Goal: Find specific page/section: Find specific page/section

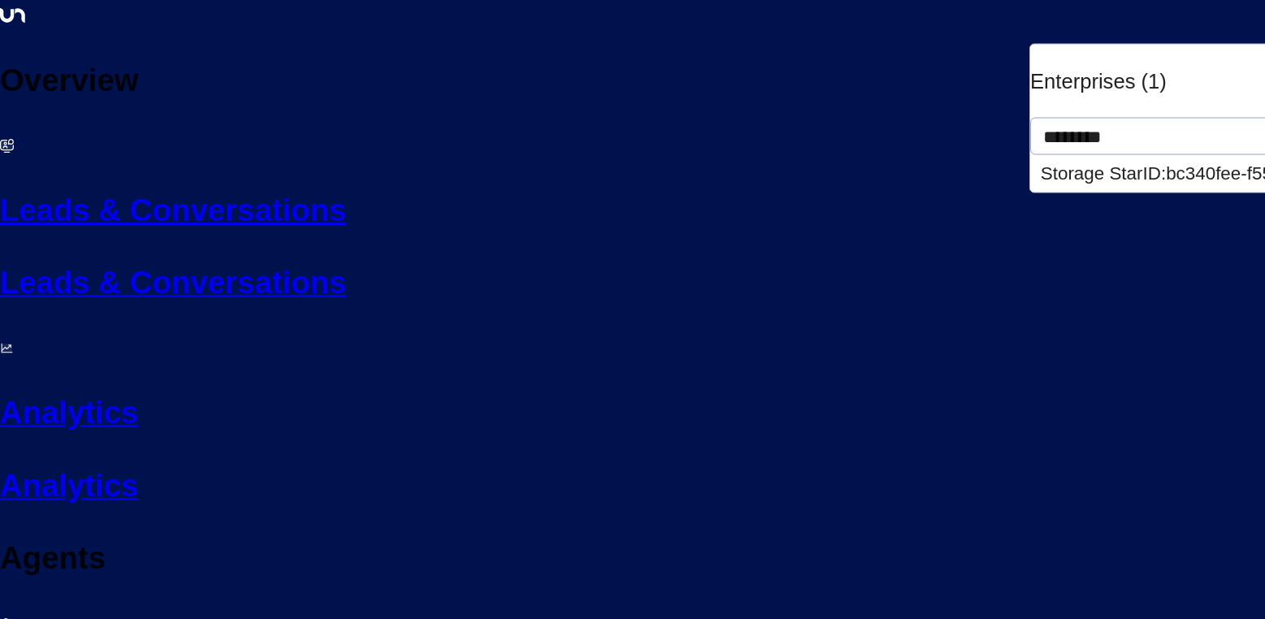
type input "*******"
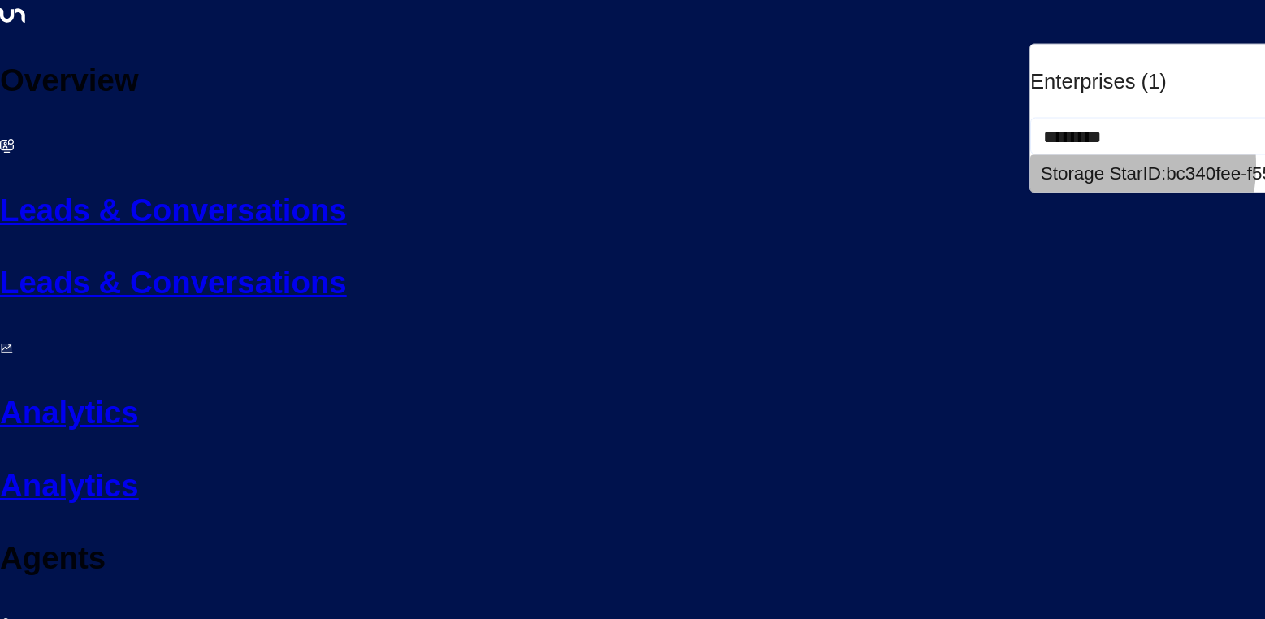
click at [1092, 160] on div "Storage Star ID: bc340fee-f559-48fc-84eb-70f3f6817ad8" at bounding box center [1263, 174] width 446 height 28
